Goal: Find specific page/section: Find specific page/section

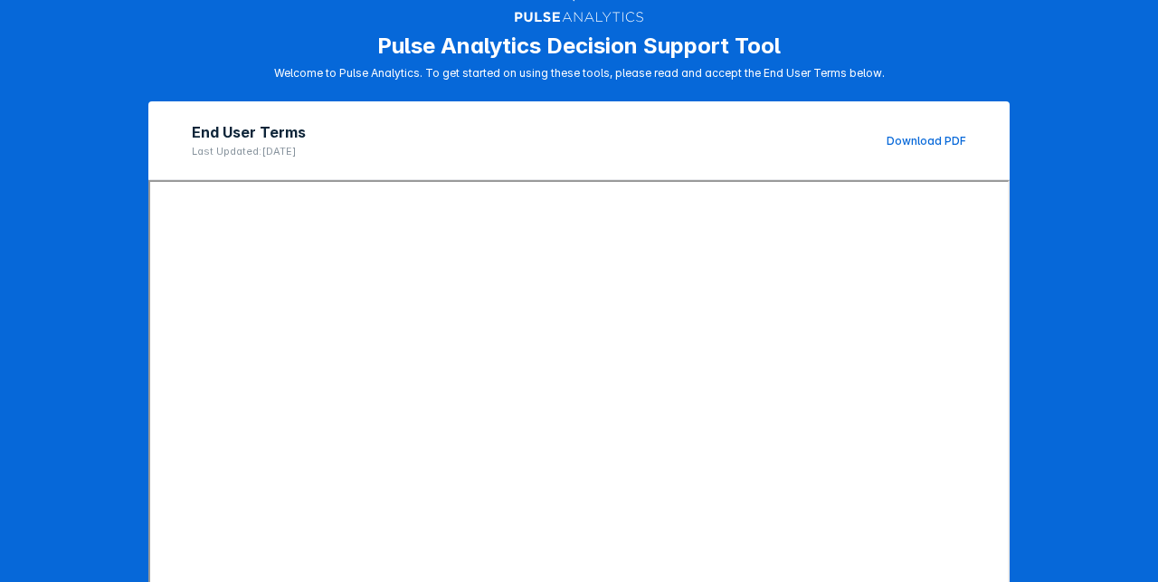
scroll to position [278, 0]
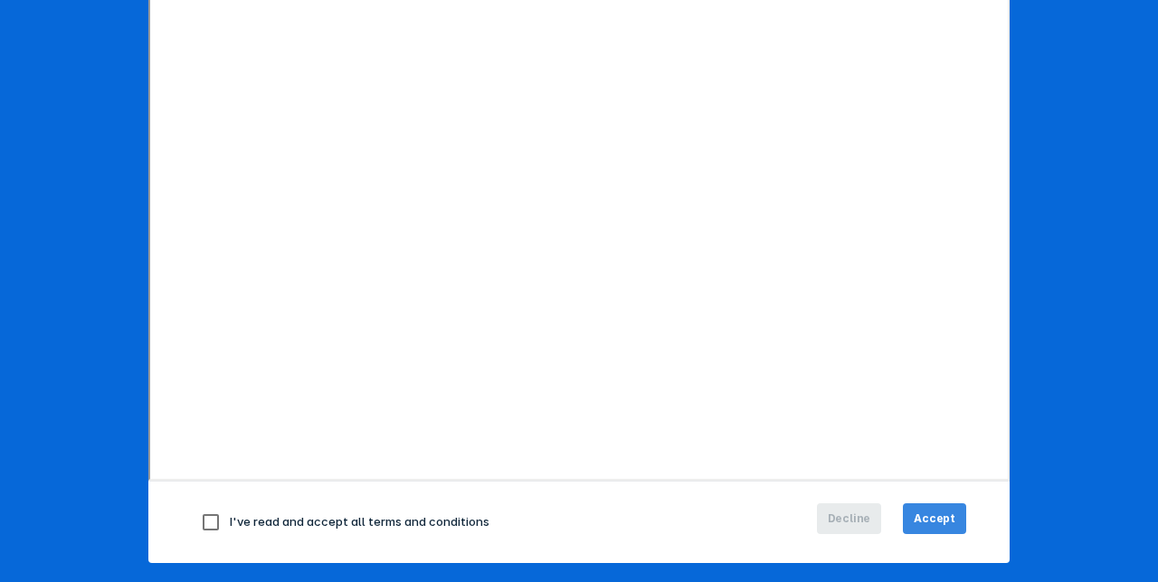
click at [939, 510] on span "Accept" at bounding box center [935, 518] width 42 height 16
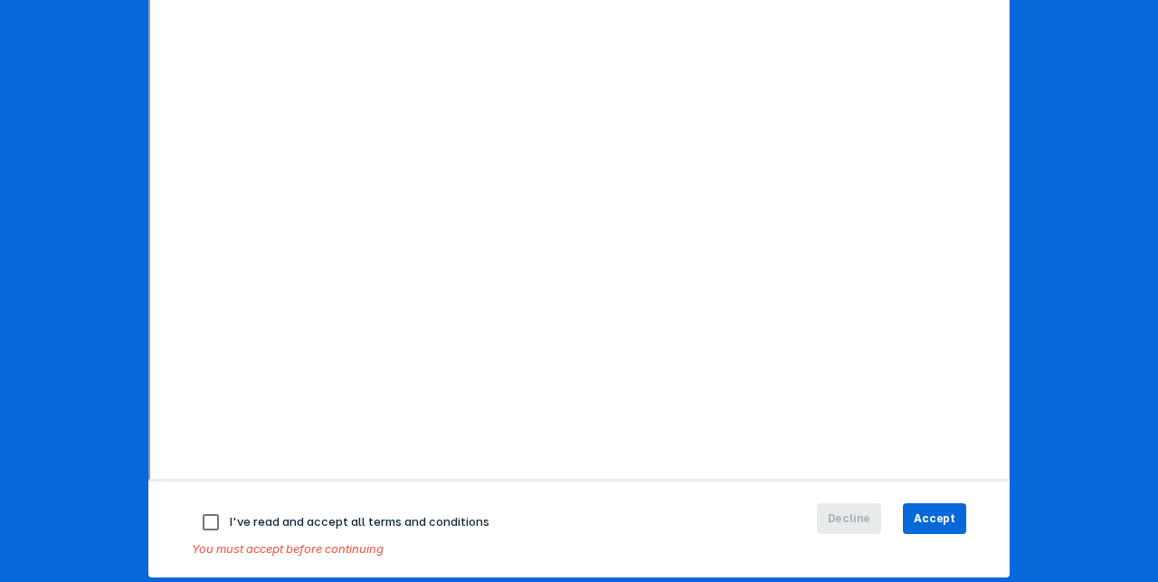
click at [204, 520] on input "checkbox" at bounding box center [211, 522] width 38 height 38
checkbox input "true"
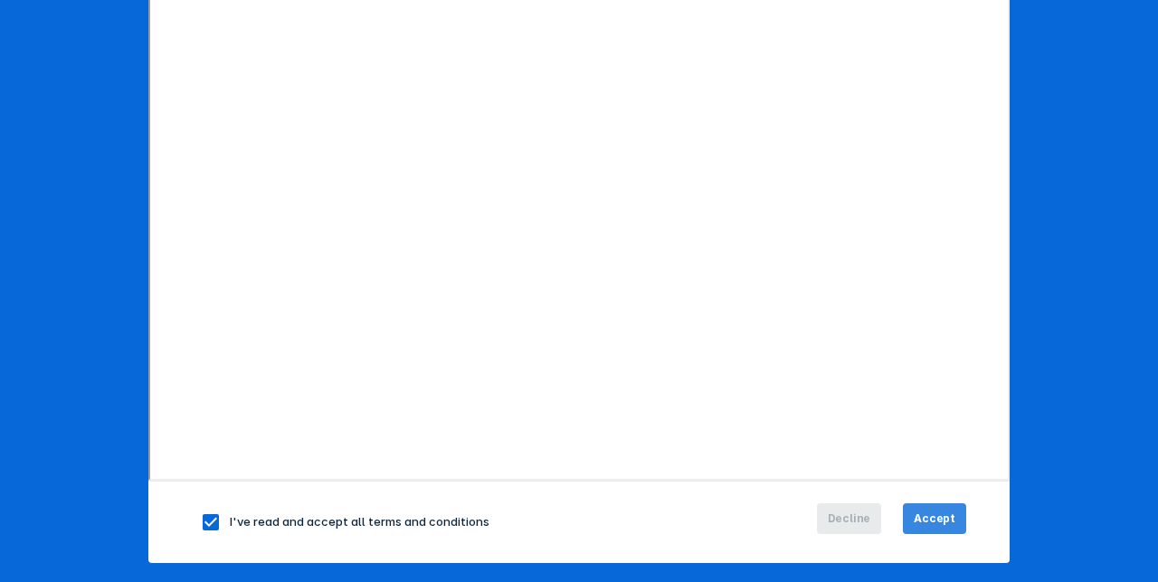
click at [929, 516] on span "Accept" at bounding box center [935, 518] width 42 height 16
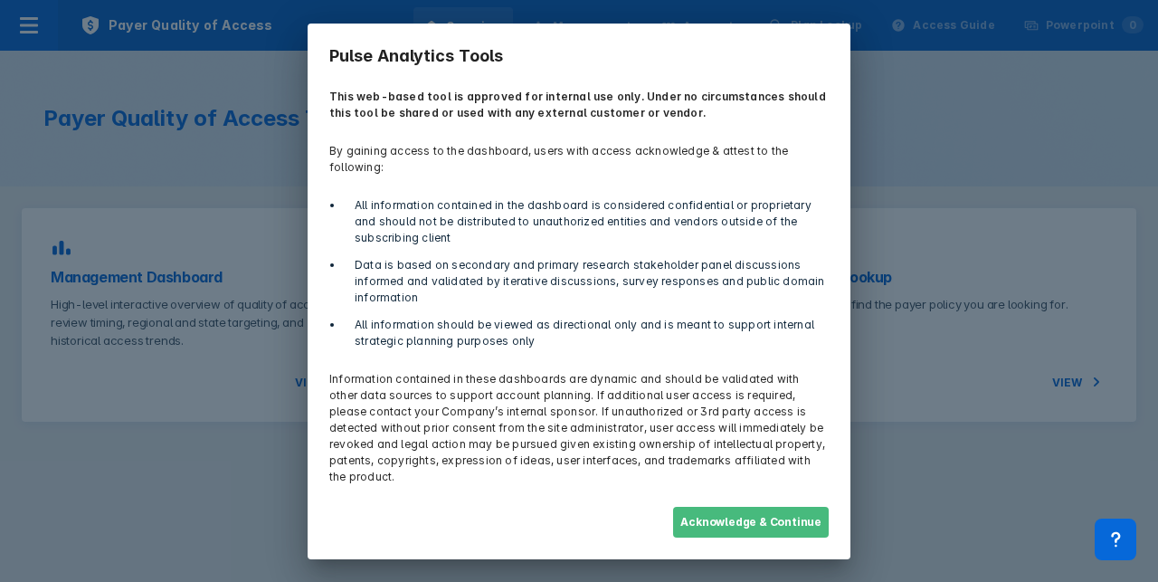
click at [769, 508] on button "Acknowledge & Continue" at bounding box center [751, 522] width 156 height 31
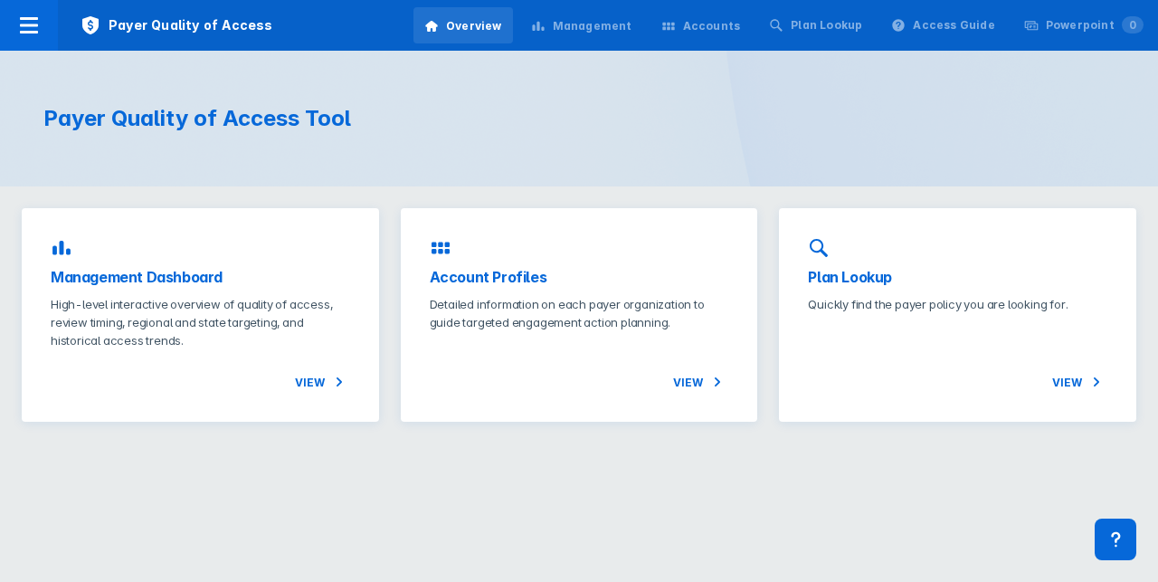
drag, startPoint x: 1091, startPoint y: 1, endPoint x: 1097, endPoint y: 105, distance: 104.3
click at [1097, 105] on div "Payer Quality of Access Tool" at bounding box center [579, 119] width 1158 height 136
